Goal: Information Seeking & Learning: Learn about a topic

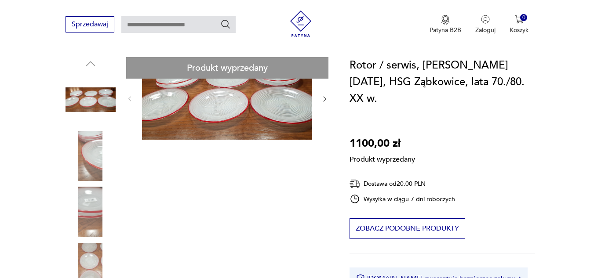
scroll to position [88, 0]
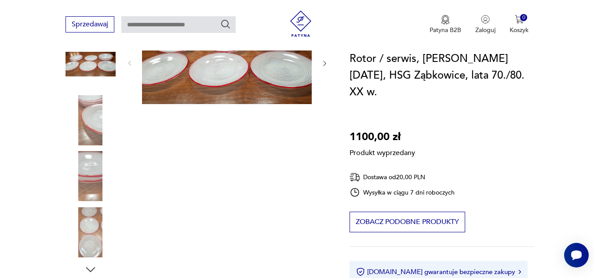
scroll to position [44, 0]
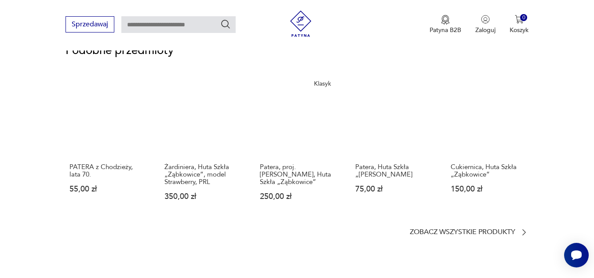
scroll to position [703, 0]
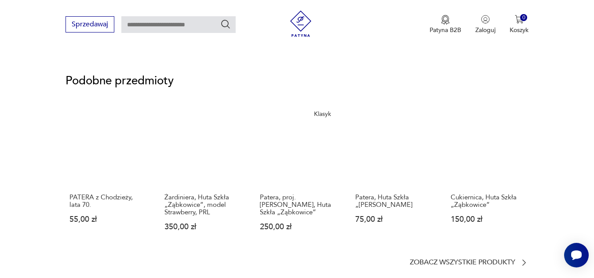
scroll to position [483, 0]
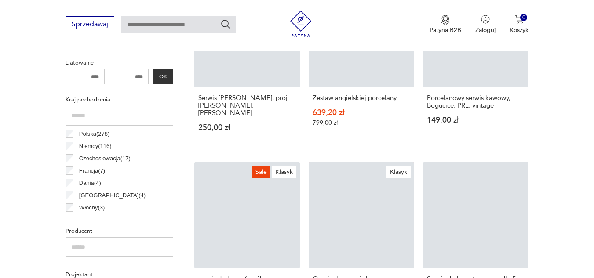
scroll to position [13, 0]
